Goal: Submit feedback/report problem

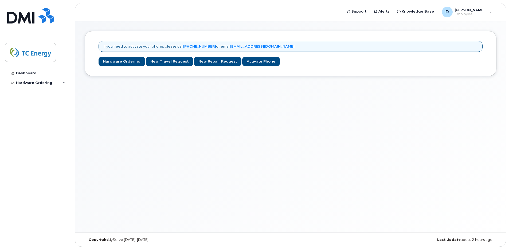
drag, startPoint x: 470, startPoint y: 0, endPoint x: 259, endPoint y: 146, distance: 256.1
click at [259, 146] on div "If you need to activate your phone, please call [PHONE_NUMBER] or email [EMAIL_…" at bounding box center [290, 126] width 431 height 211
click at [280, 137] on div "If you need to activate your phone, please call [PHONE_NUMBER] or email [EMAIL_…" at bounding box center [290, 126] width 431 height 211
click at [35, 75] on div "Dashboard" at bounding box center [26, 73] width 20 height 4
click at [251, 146] on div "If you need to activate your phone, please call [PHONE_NUMBER] or email [EMAIL_…" at bounding box center [290, 126] width 431 height 211
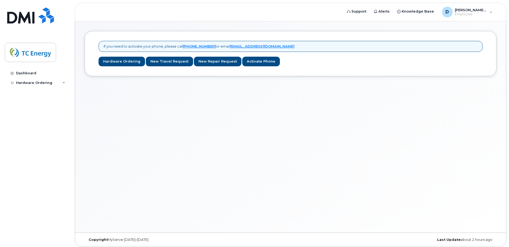
drag, startPoint x: 476, startPoint y: 0, endPoint x: 294, endPoint y: 11, distance: 182.8
click at [294, 11] on header "Support Alerts Knowledge Base D [PERSON_NAME][EMAIL_ADDRESS][DOMAIN_NAME] Emplo…" at bounding box center [291, 12] width 432 height 19
drag, startPoint x: 450, startPoint y: 1, endPoint x: 288, endPoint y: 9, distance: 162.1
click at [288, 9] on header "Support Alerts Knowledge Base D [PERSON_NAME][EMAIL_ADDRESS][DOMAIN_NAME] Emplo…" at bounding box center [291, 12] width 432 height 19
